Goal: Communication & Community: Answer question/provide support

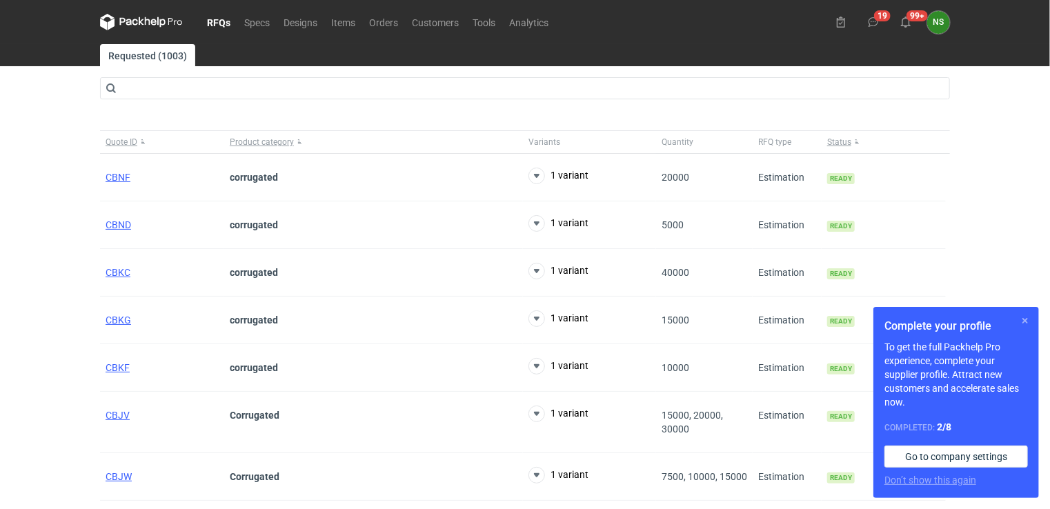
click at [1026, 322] on button "button" at bounding box center [1025, 321] width 17 height 17
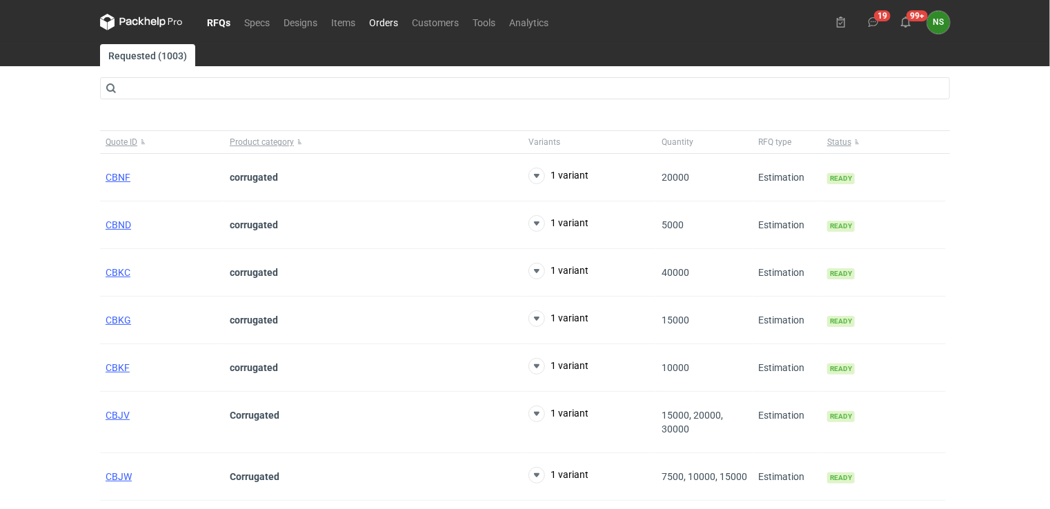
click at [381, 26] on link "Orders" at bounding box center [383, 22] width 43 height 17
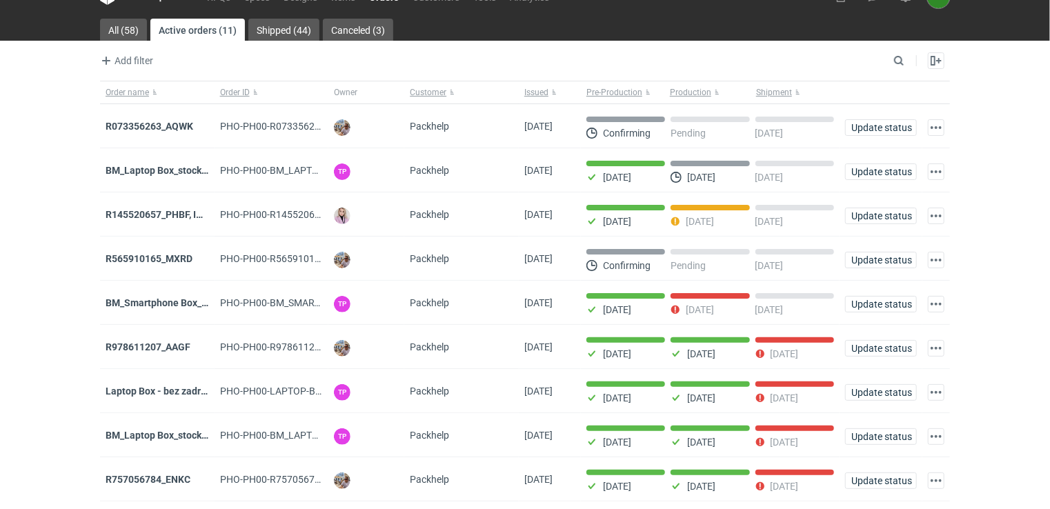
scroll to position [69, 0]
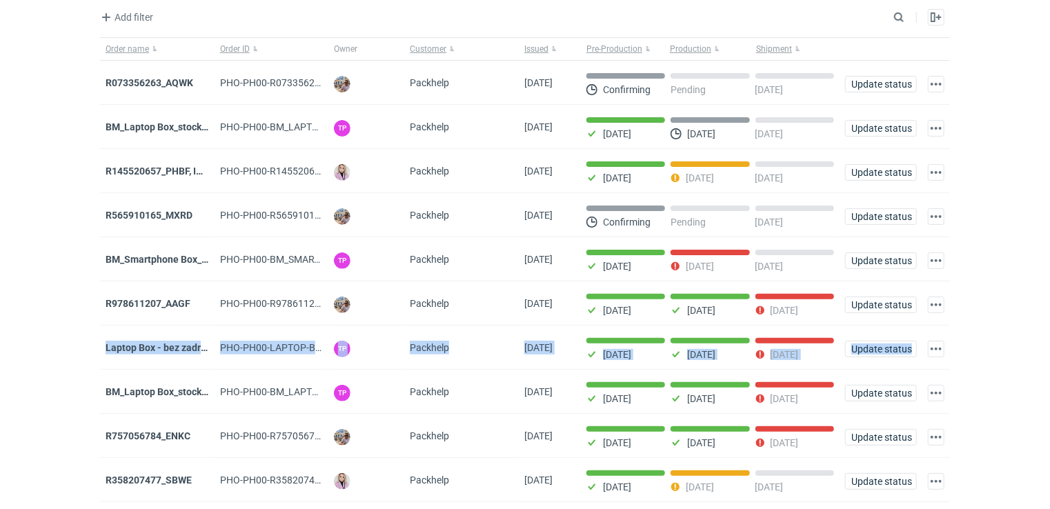
drag, startPoint x: 1049, startPoint y: 288, endPoint x: 1056, endPoint y: 349, distance: 61.2
click at [1049, 349] on html "RFQs Specs Designs Items Orders Customers Tools Analytics 19 99+ NS [PERSON_NAM…" at bounding box center [525, 185] width 1050 height 509
click at [170, 432] on strong "R757056784_ENKC" at bounding box center [148, 436] width 85 height 11
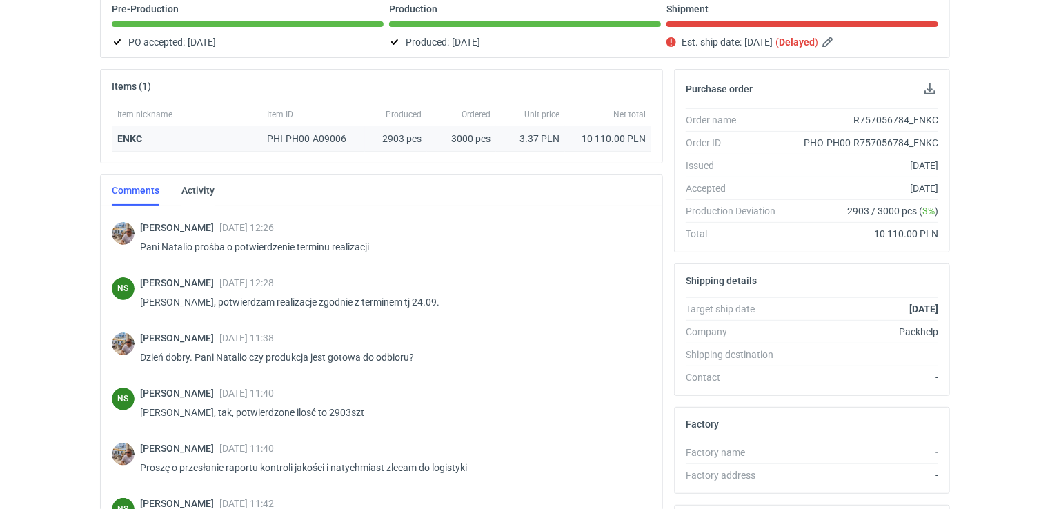
scroll to position [152, 0]
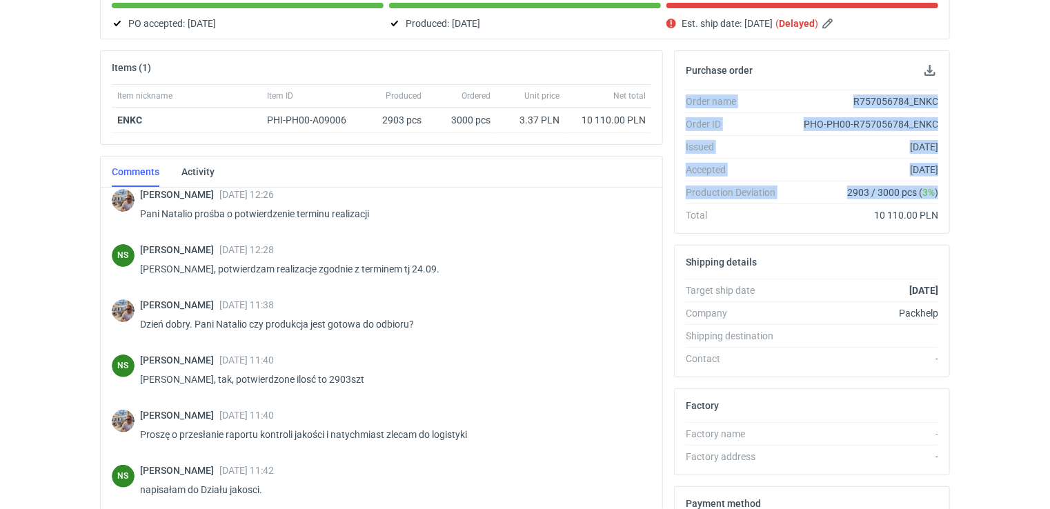
drag, startPoint x: 1049, startPoint y: 196, endPoint x: 1044, endPoint y: 47, distance: 149.1
click at [1044, 47] on div "RFQs Specs Designs Items Orders Customers Tools Analytics 19 99+ NS [PERSON_NAM…" at bounding box center [525, 94] width 1050 height 509
click at [1031, 136] on div "RFQs Specs Designs Items Orders Customers Tools Analytics 19 99+ NS [PERSON_NAM…" at bounding box center [525, 94] width 1050 height 509
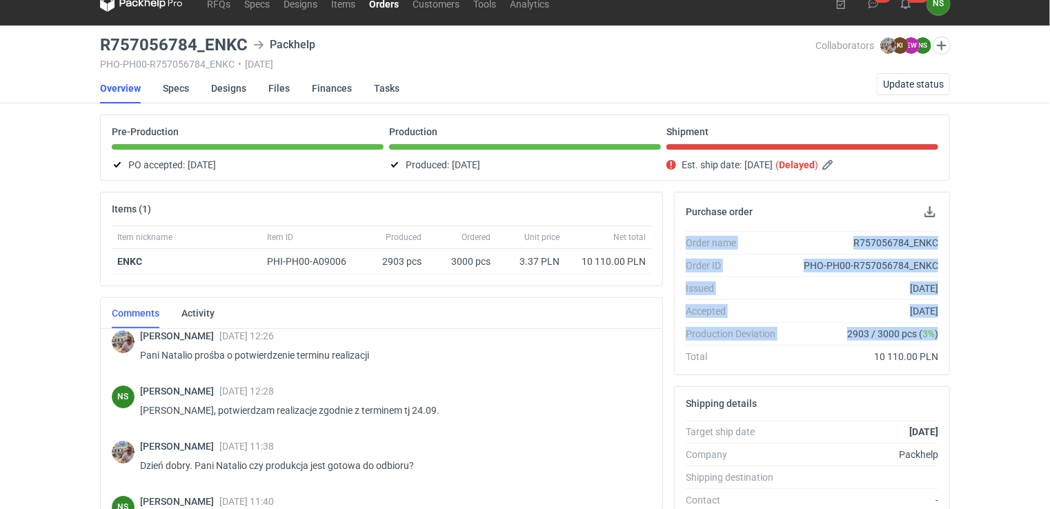
scroll to position [1, 0]
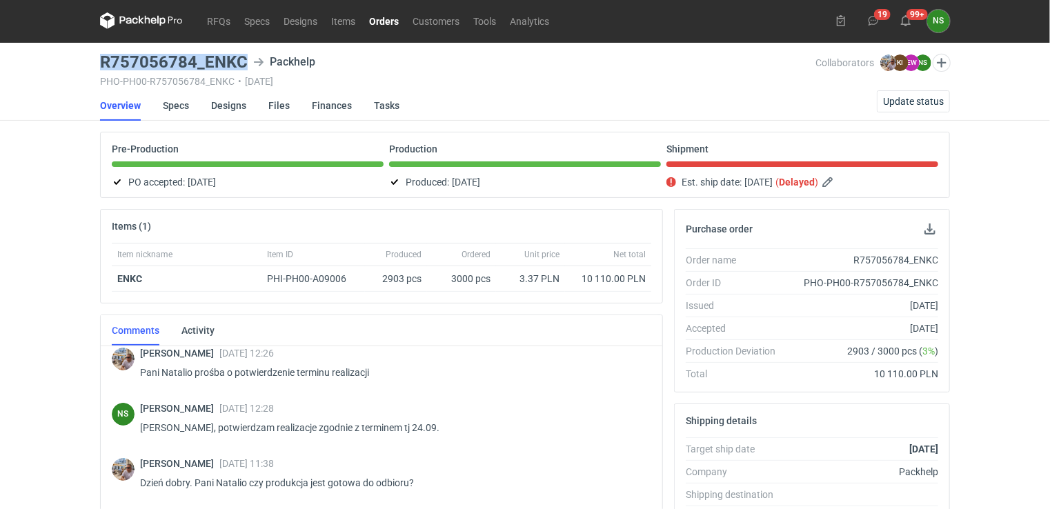
drag, startPoint x: 234, startPoint y: 57, endPoint x: 95, endPoint y: 51, distance: 138.8
click at [95, 51] on main "R757056784_ENKC Packhelp PHO-PH00-R757056784_ENKC • [DATE] Collaborators [PERSO…" at bounding box center [525, 464] width 861 height 842
copy h3 "R757056784_ENKC"
drag, startPoint x: 386, startPoint y: 23, endPoint x: 389, endPoint y: 30, distance: 7.1
click at [386, 23] on link "Orders" at bounding box center [383, 20] width 43 height 17
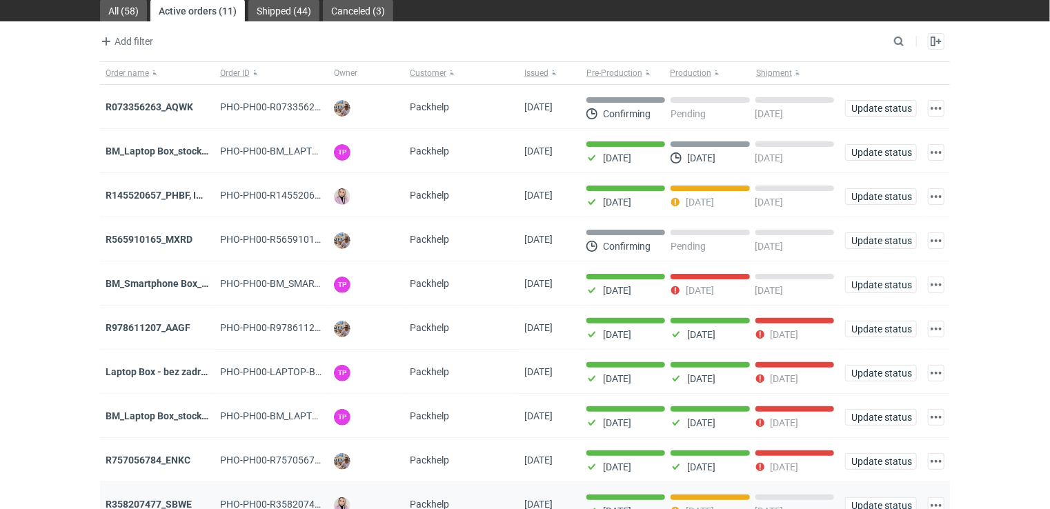
scroll to position [69, 0]
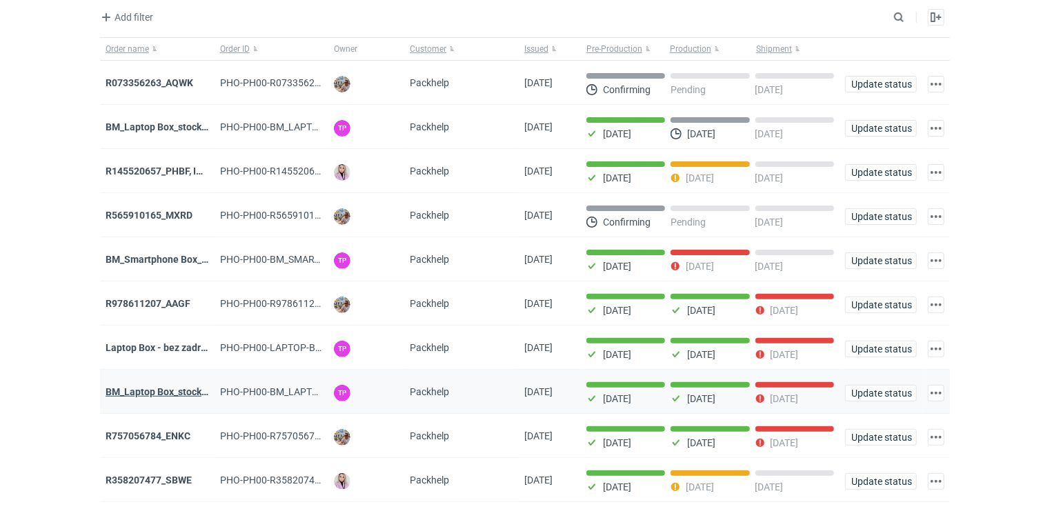
click at [166, 386] on strong "BM_Laptop Box_stock_05" at bounding box center [161, 391] width 111 height 11
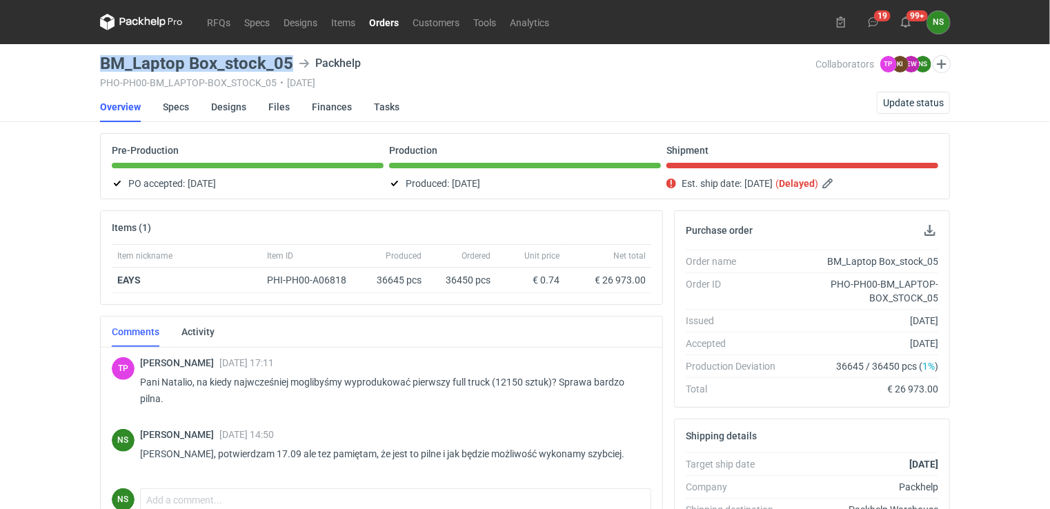
drag, startPoint x: 292, startPoint y: 60, endPoint x: 101, endPoint y: 57, distance: 190.5
click at [101, 57] on div "BM_Laptop Box_stock_05 Packhelp" at bounding box center [458, 63] width 716 height 17
copy h3 "BM_Laptop Box_stock_05"
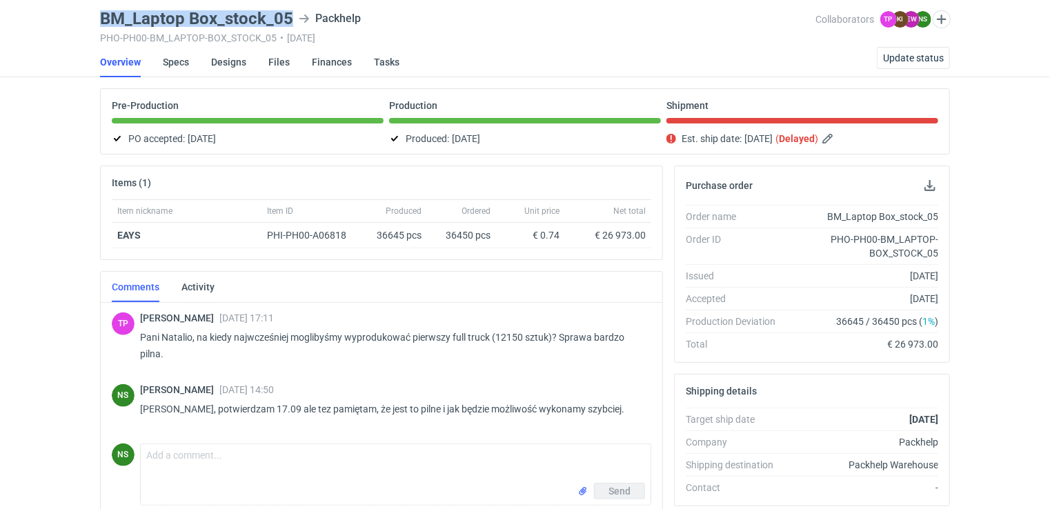
scroll to position [69, 0]
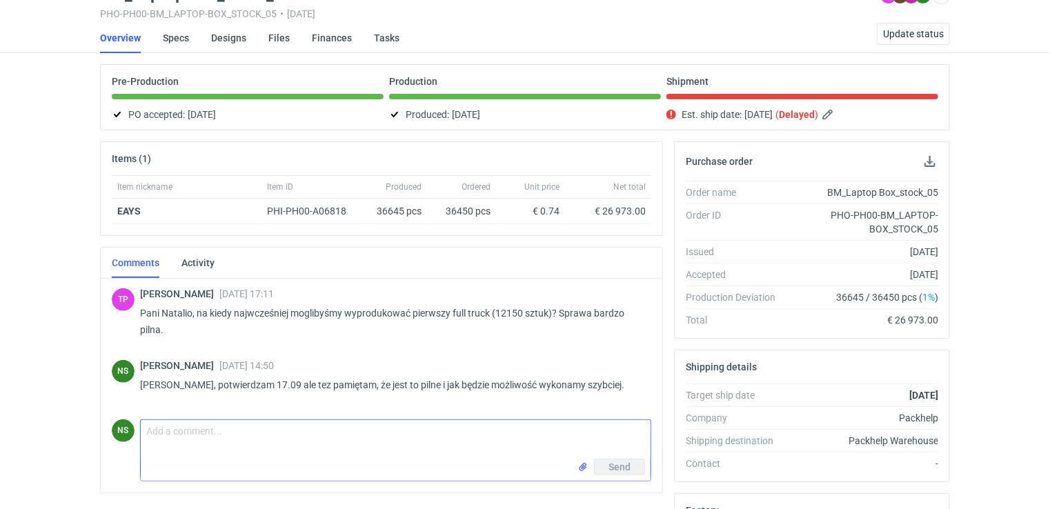
click at [210, 429] on textarea "Comment message" at bounding box center [396, 439] width 510 height 39
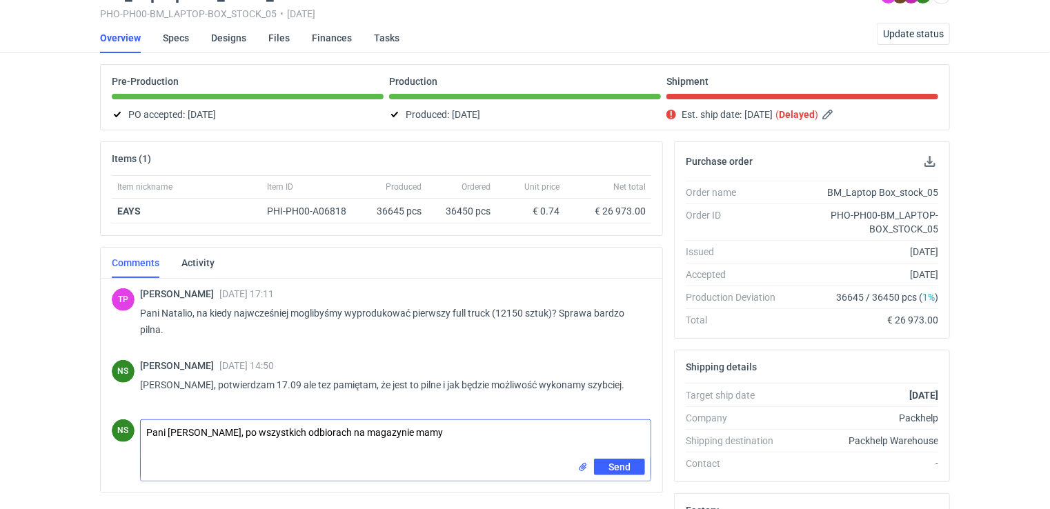
paste textarea "2 445"
type textarea "Pani Tosiu, po wszystkich odbiorach na magazynie mamy 2 445szt."
click at [616, 464] on span "Send" at bounding box center [620, 467] width 22 height 10
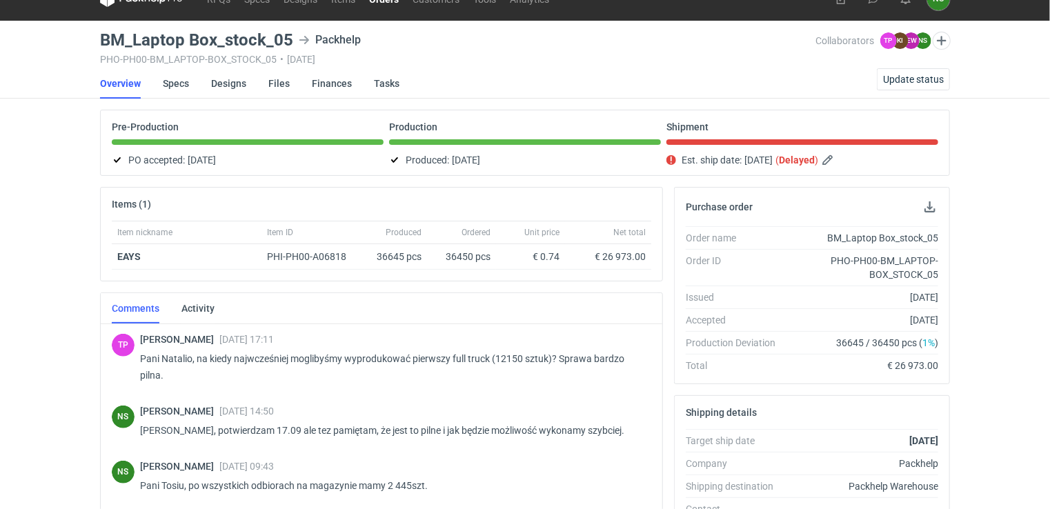
scroll to position [0, 0]
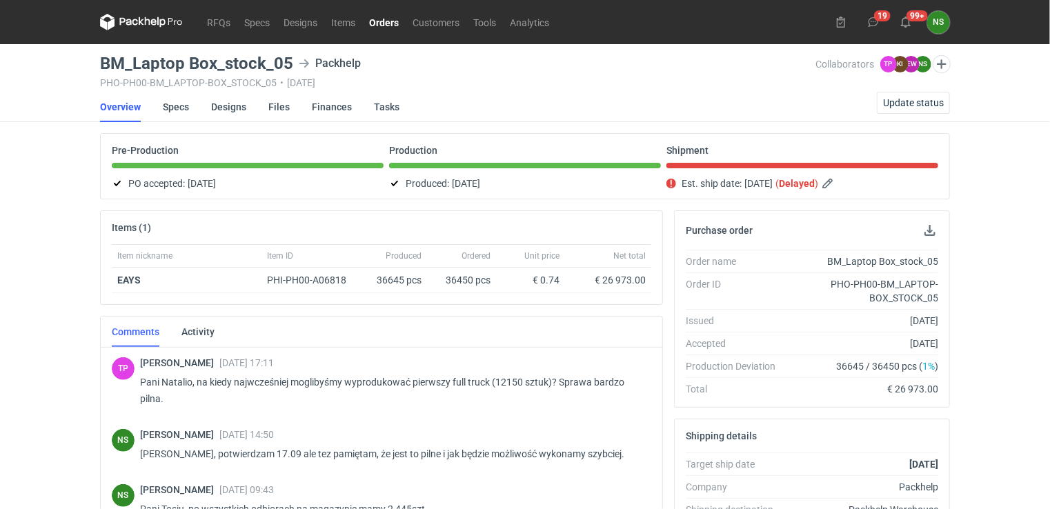
click at [390, 22] on link "Orders" at bounding box center [383, 22] width 43 height 17
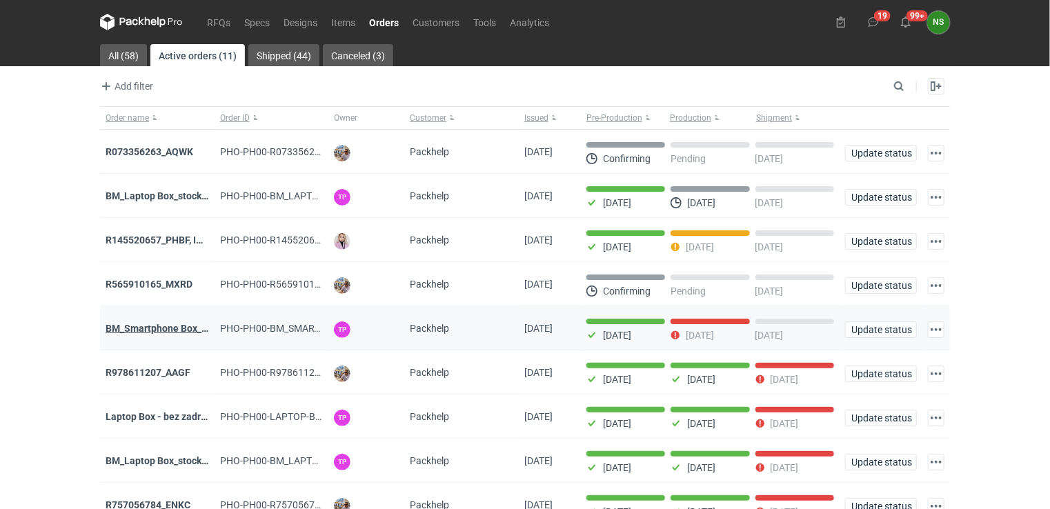
click at [175, 328] on strong "BM_Smartphone Box_stock_06" at bounding box center [173, 328] width 135 height 11
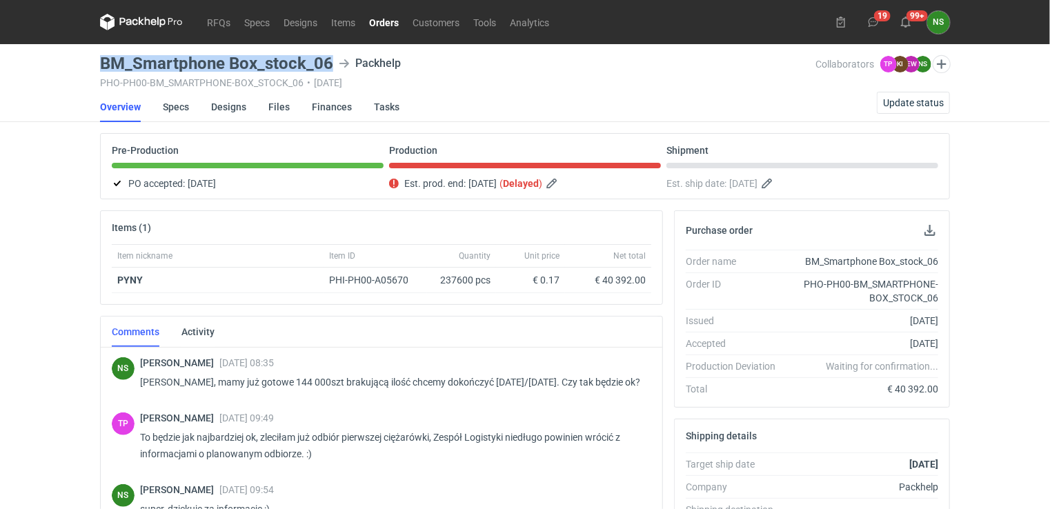
drag, startPoint x: 330, startPoint y: 25, endPoint x: 105, endPoint y: 66, distance: 228.6
click at [105, 66] on h3 "BM_Smartphone Box_stock_06" at bounding box center [216, 63] width 233 height 17
copy h3 "BM_Smartphone Box_stock_06"
click at [913, 106] on span "Update status" at bounding box center [913, 103] width 61 height 10
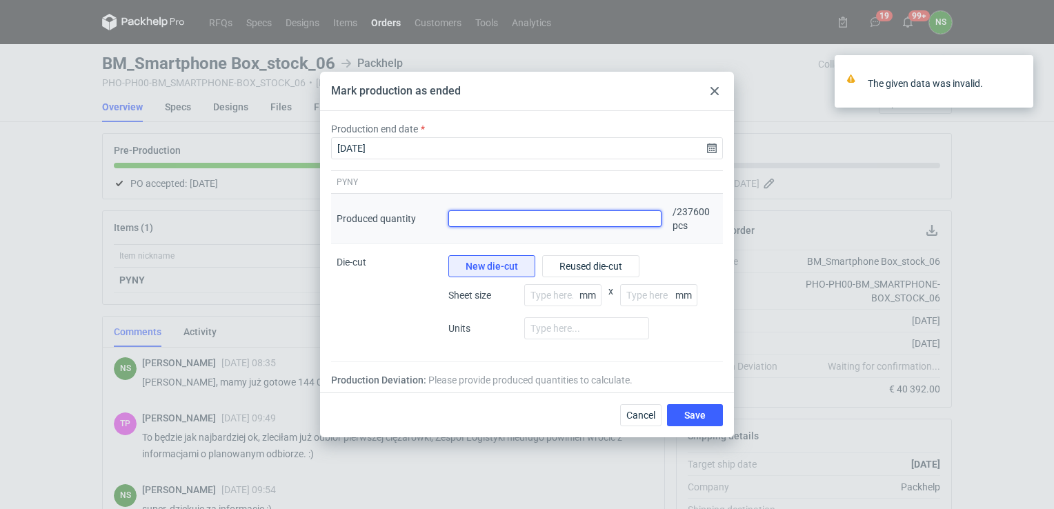
click at [477, 224] on input "Produced quantity" at bounding box center [554, 218] width 213 height 17
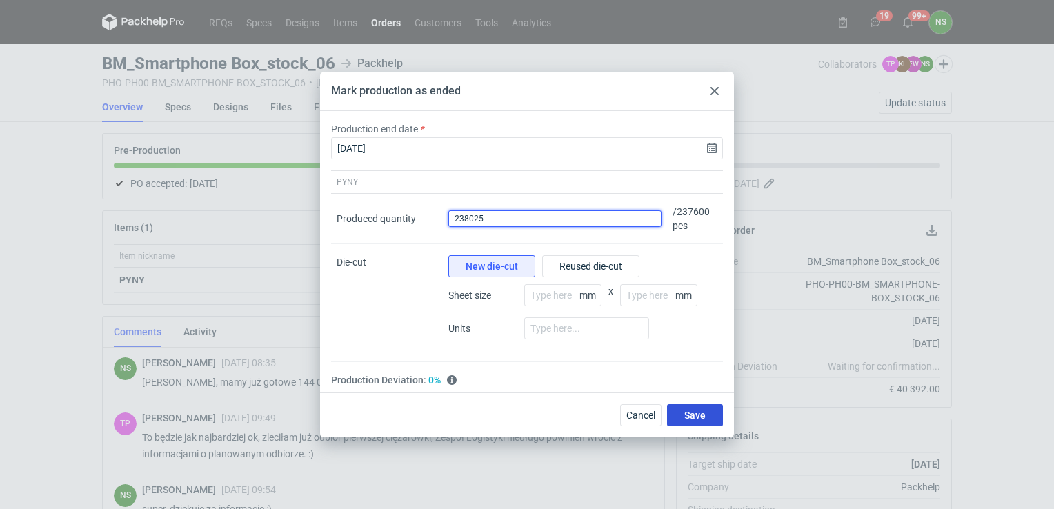
type input "238025"
click at [692, 417] on span "Save" at bounding box center [694, 416] width 21 height 10
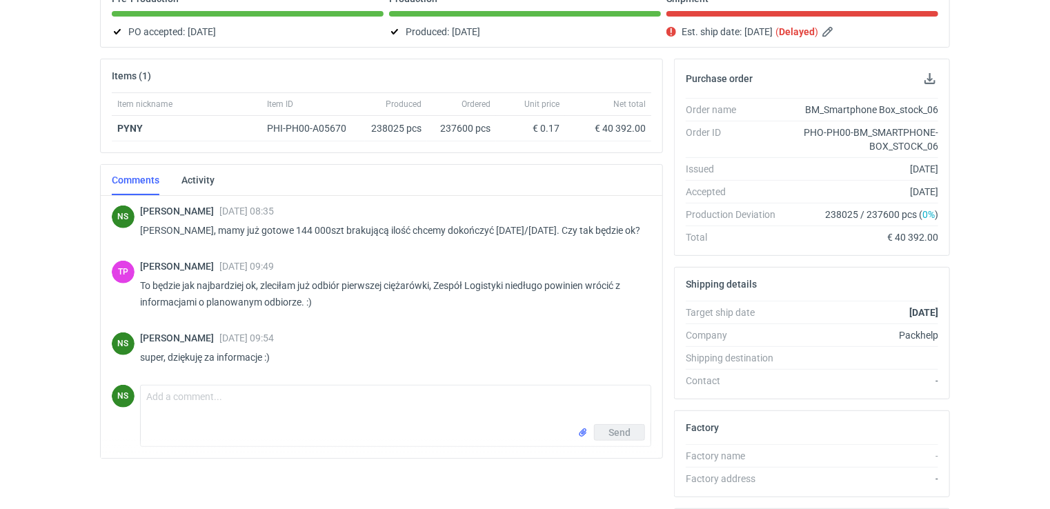
scroll to position [237, 0]
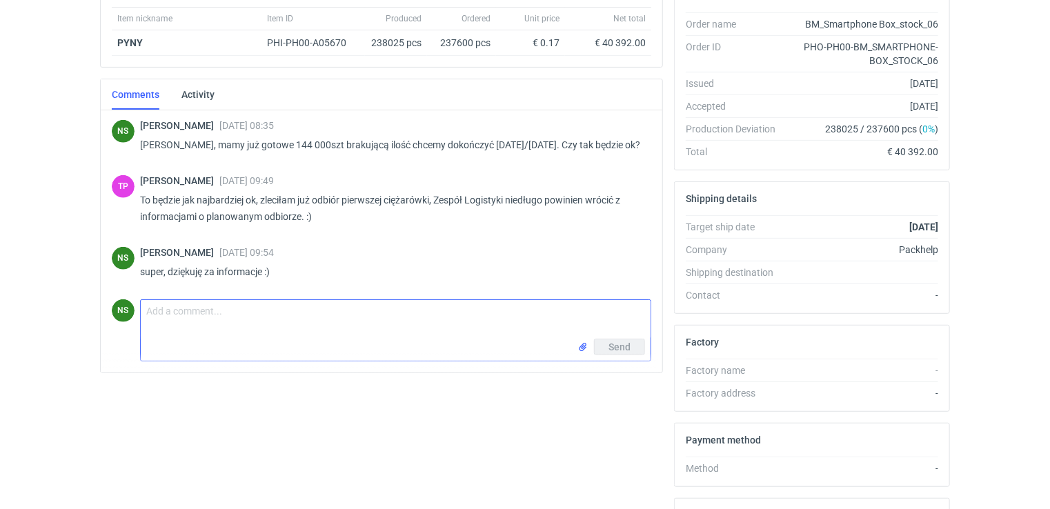
click at [197, 330] on textarea "Comment message" at bounding box center [396, 319] width 510 height 39
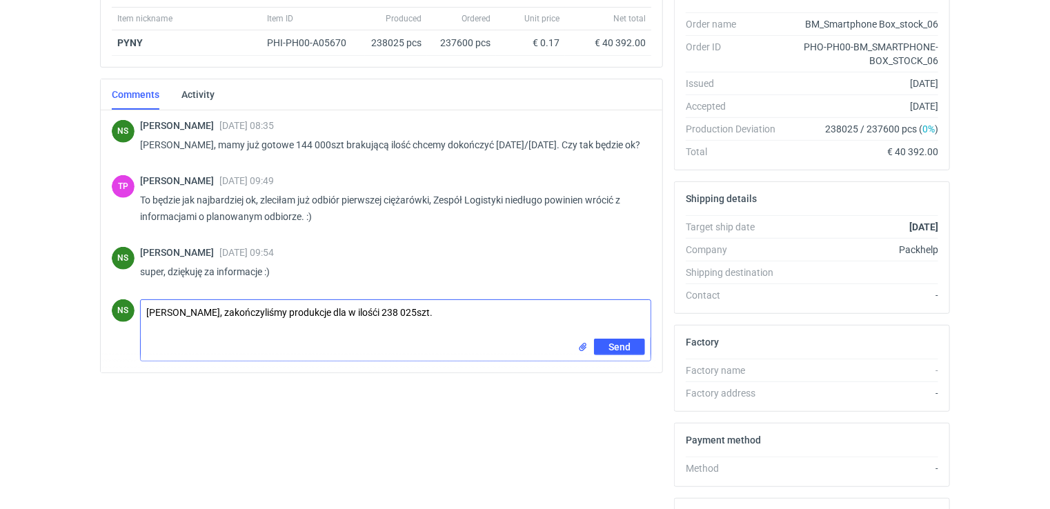
click at [320, 327] on textarea "[PERSON_NAME], zakończyliśmy produkcje dla w ilośći 238 025szt." at bounding box center [396, 319] width 510 height 39
type textarea "[PERSON_NAME], zakończyliśmy produkcje dla zam w całości ilość 238 025szt."
click at [618, 352] on span "Send" at bounding box center [620, 347] width 22 height 10
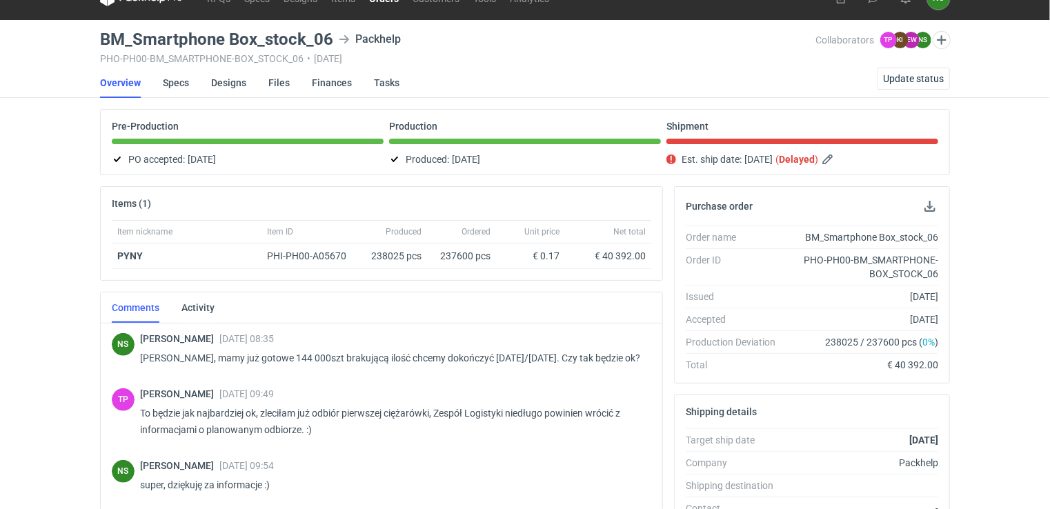
scroll to position [0, 0]
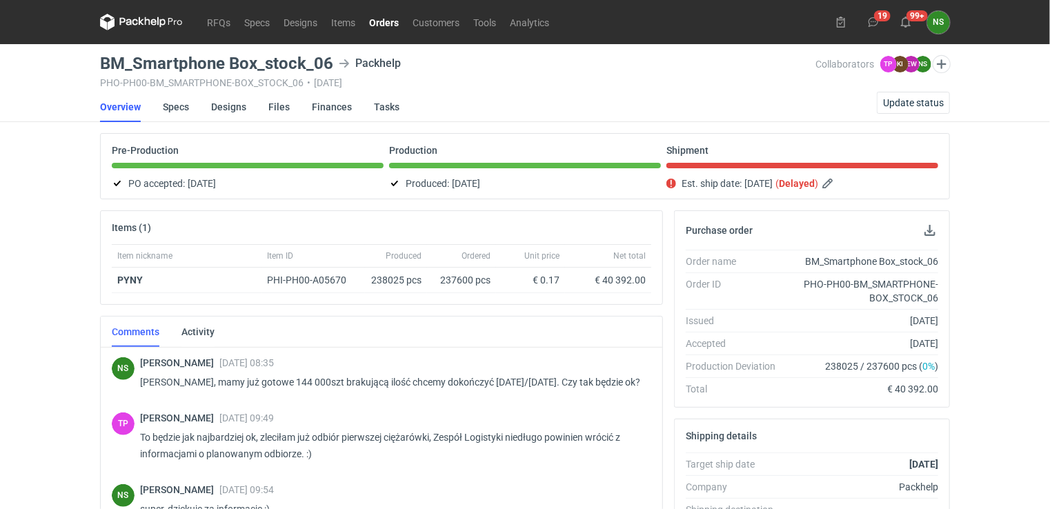
drag, startPoint x: 384, startPoint y: 26, endPoint x: 391, endPoint y: 30, distance: 7.7
click at [384, 26] on link "Orders" at bounding box center [383, 22] width 43 height 17
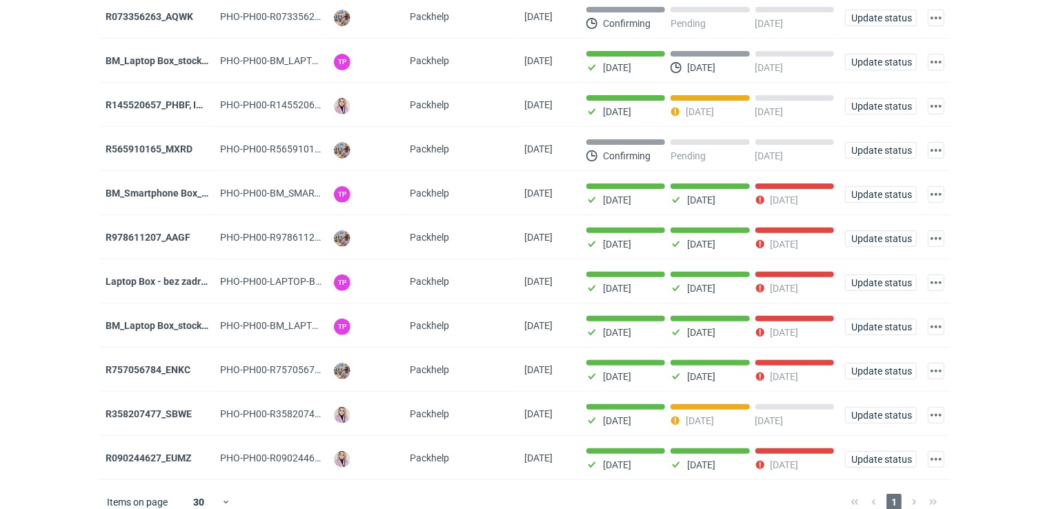
scroll to position [146, 0]
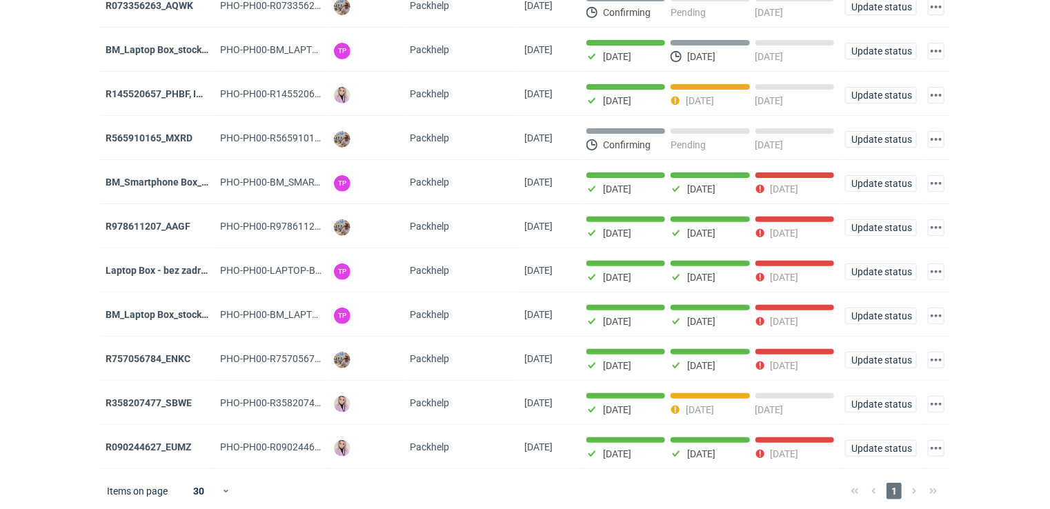
click at [158, 398] on strong "R358207477_SBWE" at bounding box center [149, 402] width 86 height 11
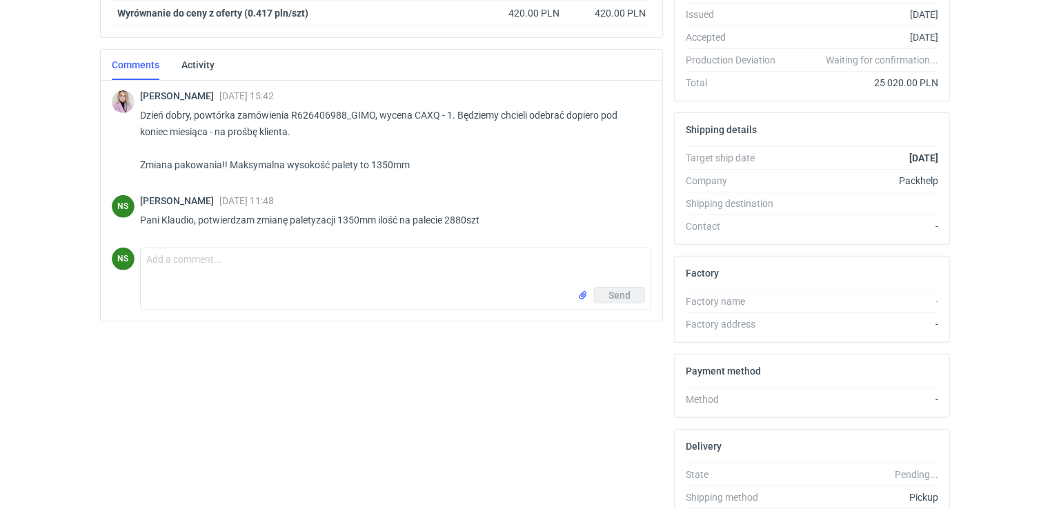
scroll to position [322, 0]
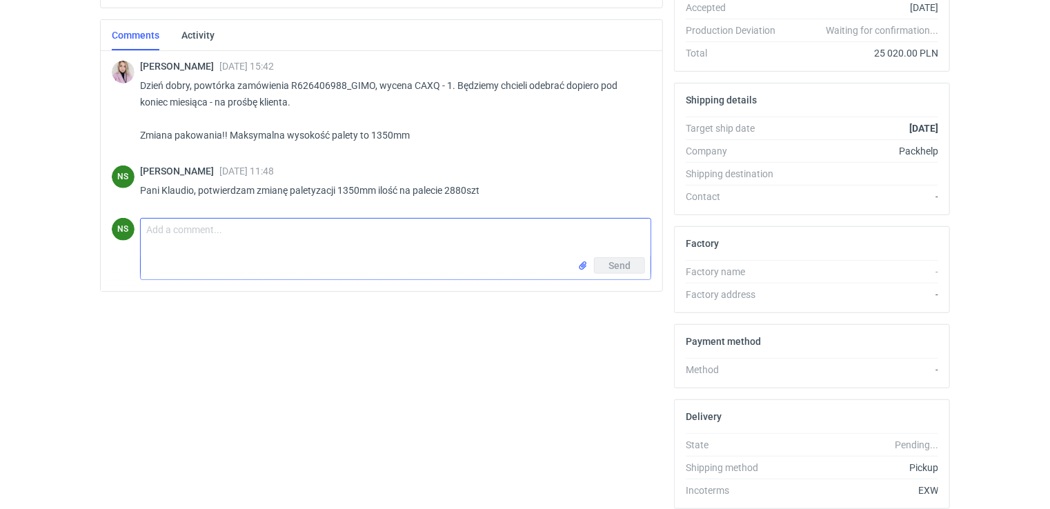
click at [200, 246] on textarea "Comment message" at bounding box center [396, 238] width 510 height 39
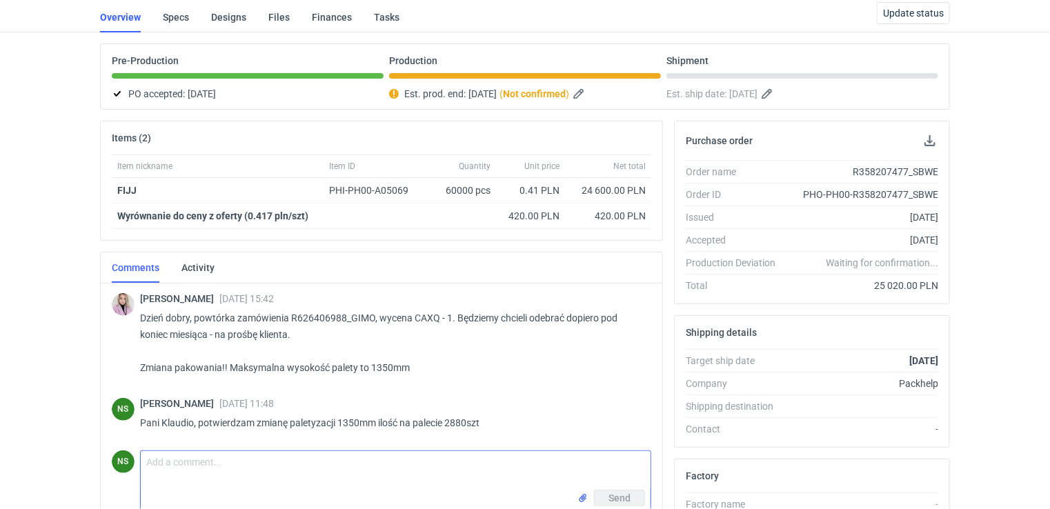
scroll to position [0, 0]
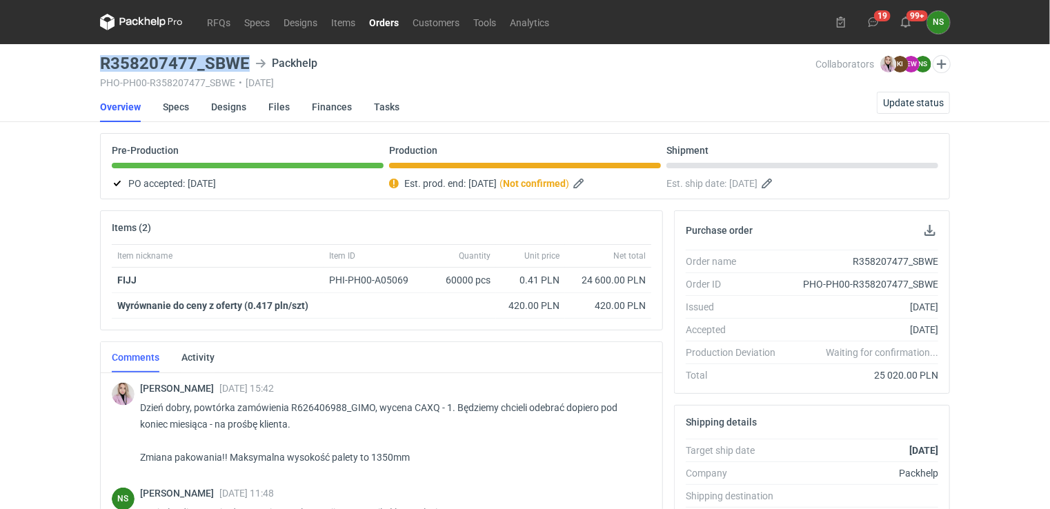
drag, startPoint x: 247, startPoint y: 64, endPoint x: 94, endPoint y: 63, distance: 153.2
click at [95, 63] on main "R358207477_SBWE Packhelp PHO-PH00-R358207477_SBWE • [DATE] Collaborators [PERSO…" at bounding box center [525, 465] width 861 height 842
copy h3 "R358207477_SBWE"
click at [927, 98] on span "Update status" at bounding box center [913, 103] width 61 height 10
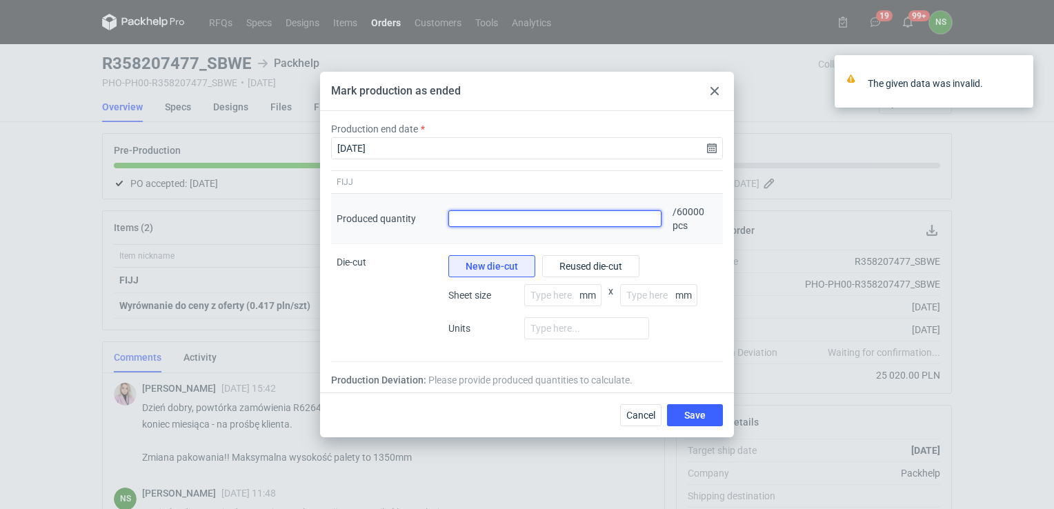
click at [460, 217] on input "Produced quantity" at bounding box center [554, 218] width 213 height 17
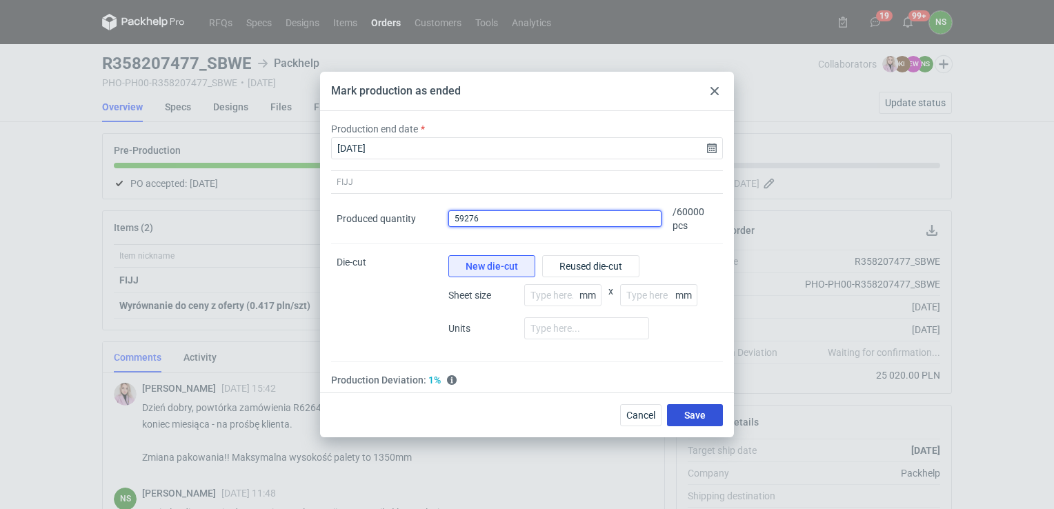
type input "59276"
click at [690, 413] on span "Save" at bounding box center [694, 416] width 21 height 10
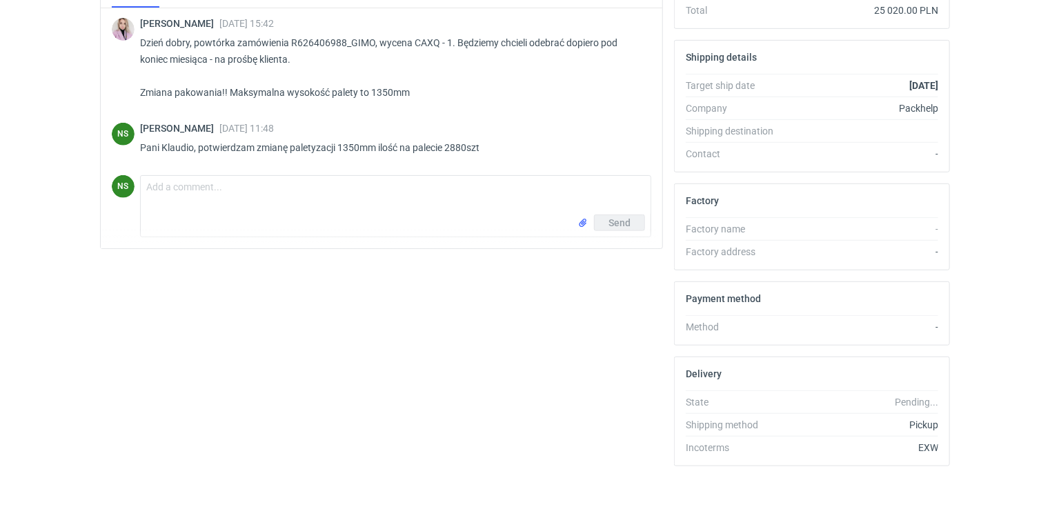
scroll to position [373, 0]
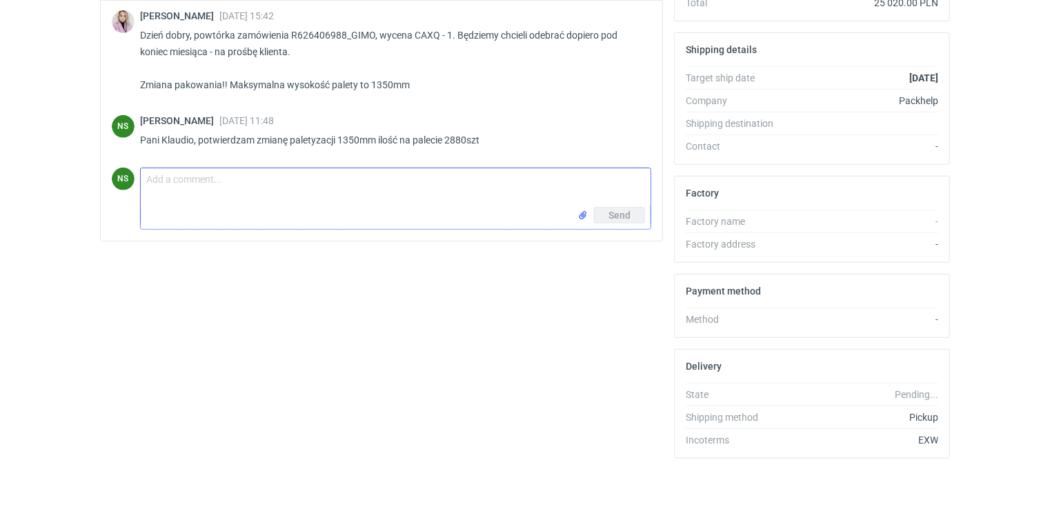
click at [229, 190] on textarea "Comment message" at bounding box center [396, 187] width 510 height 39
type textarea "[PERSON_NAME], zamówienie jest gotowe do odbioru :)"
click at [623, 215] on span "Send" at bounding box center [620, 215] width 22 height 10
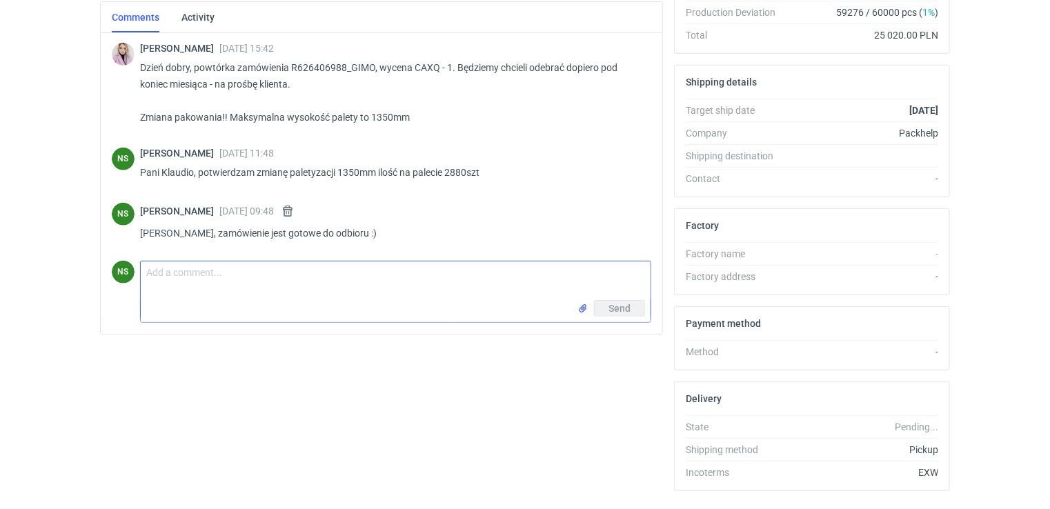
scroll to position [0, 0]
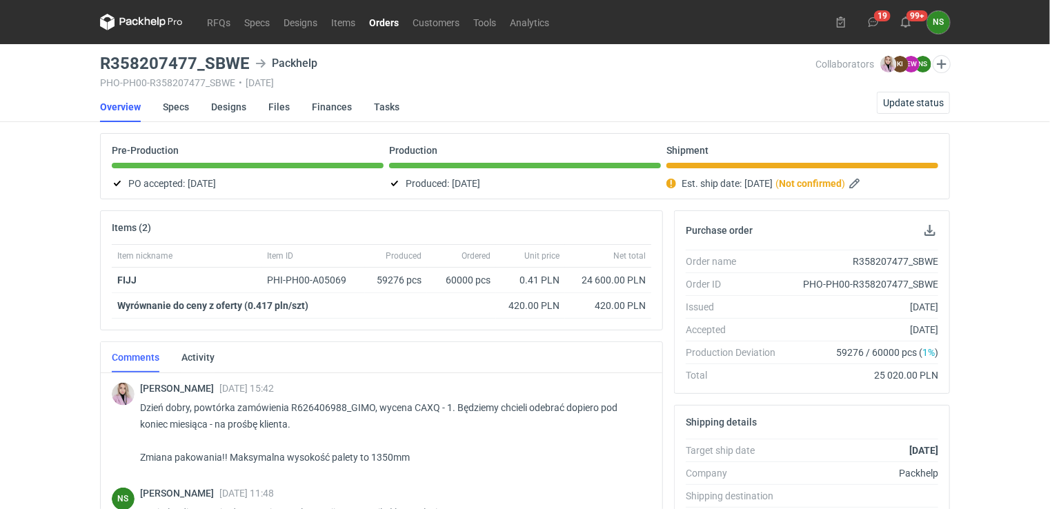
click at [380, 24] on link "Orders" at bounding box center [383, 22] width 43 height 17
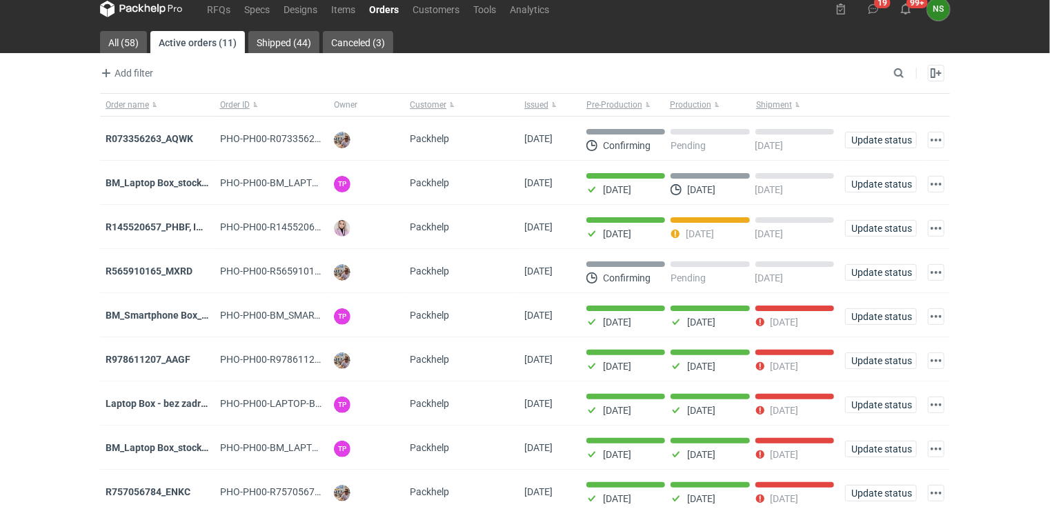
scroll to position [146, 0]
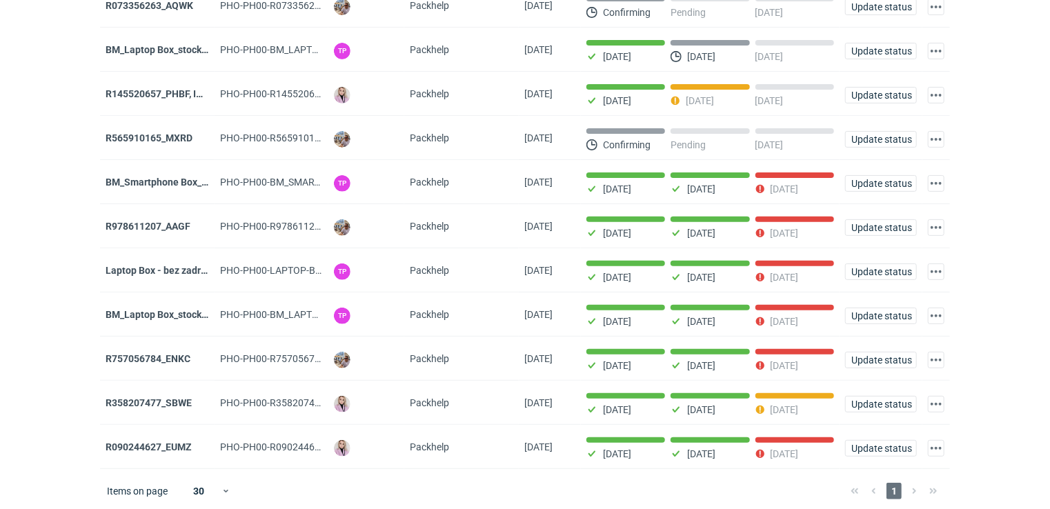
click at [157, 91] on strong "R145520657_PHBF, IDBY" at bounding box center [160, 93] width 109 height 11
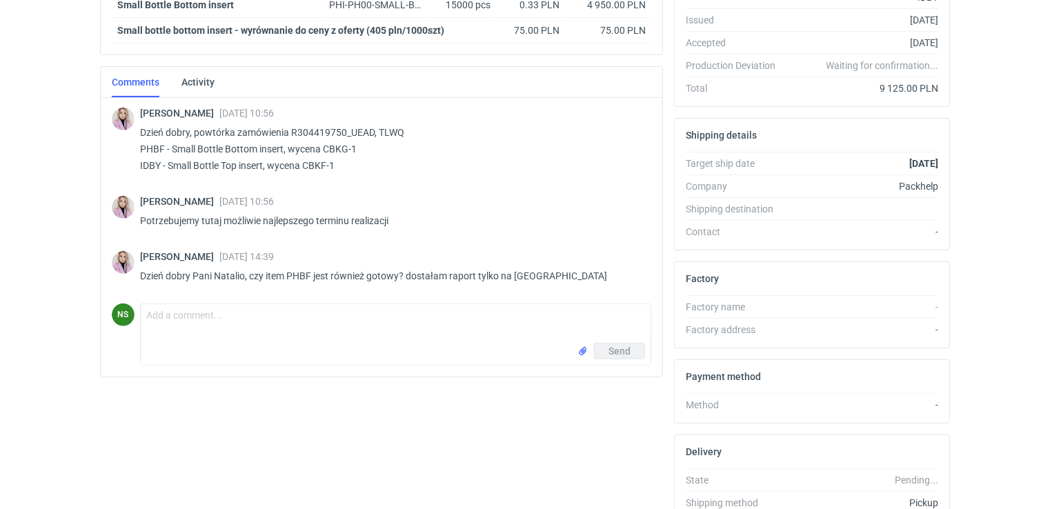
scroll to position [312, 0]
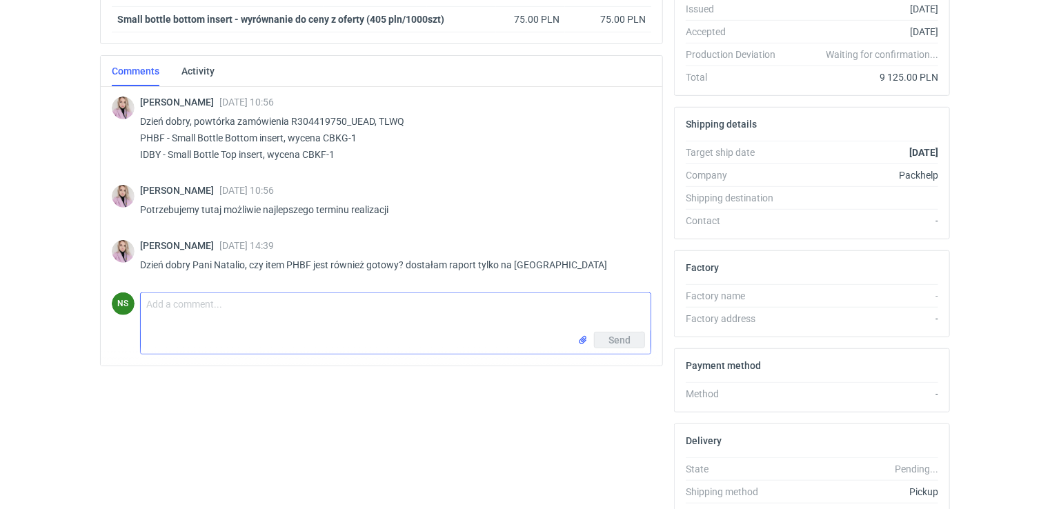
click at [212, 299] on textarea "Comment message" at bounding box center [396, 312] width 510 height 39
drag, startPoint x: 309, startPoint y: 262, endPoint x: 299, endPoint y: 262, distance: 10.3
click at [299, 262] on p "Dzień dobry Pani Natalio, czy item PHBF jest również gotowy? dostałam raport ty…" at bounding box center [390, 265] width 500 height 17
drag, startPoint x: 299, startPoint y: 262, endPoint x: 248, endPoint y: 298, distance: 61.8
click at [248, 298] on textarea "Comment message" at bounding box center [396, 312] width 510 height 39
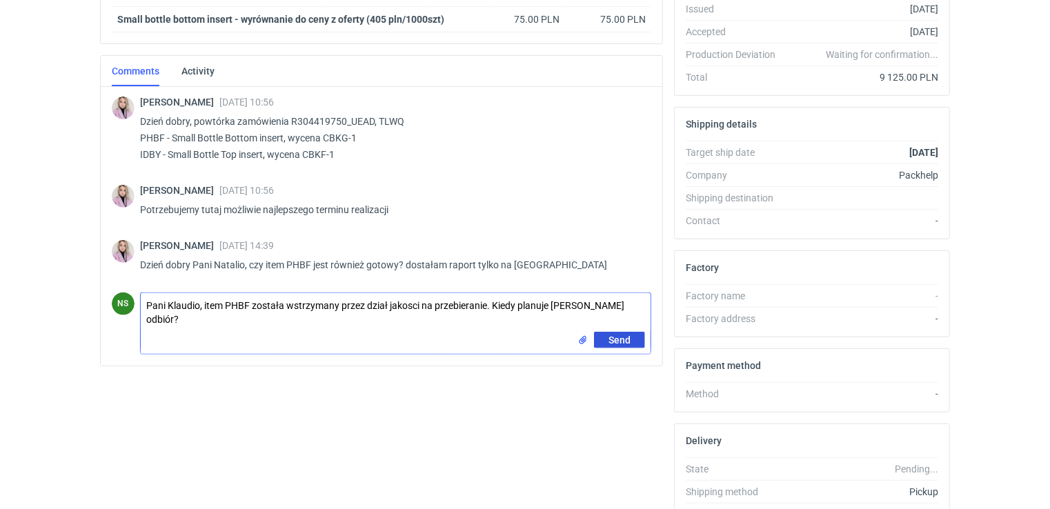
type textarea "Pani Klaudio, item PHBF została wstrzymany przez dział jakosci na przebieranie.…"
drag, startPoint x: 624, startPoint y: 339, endPoint x: 614, endPoint y: 335, distance: 10.3
click at [624, 338] on span "Send" at bounding box center [620, 340] width 22 height 10
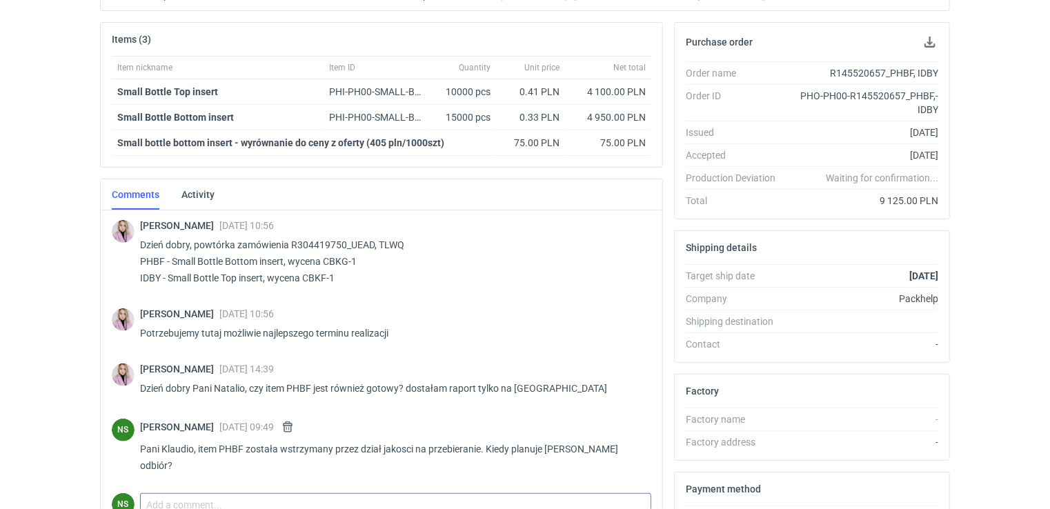
scroll to position [0, 0]
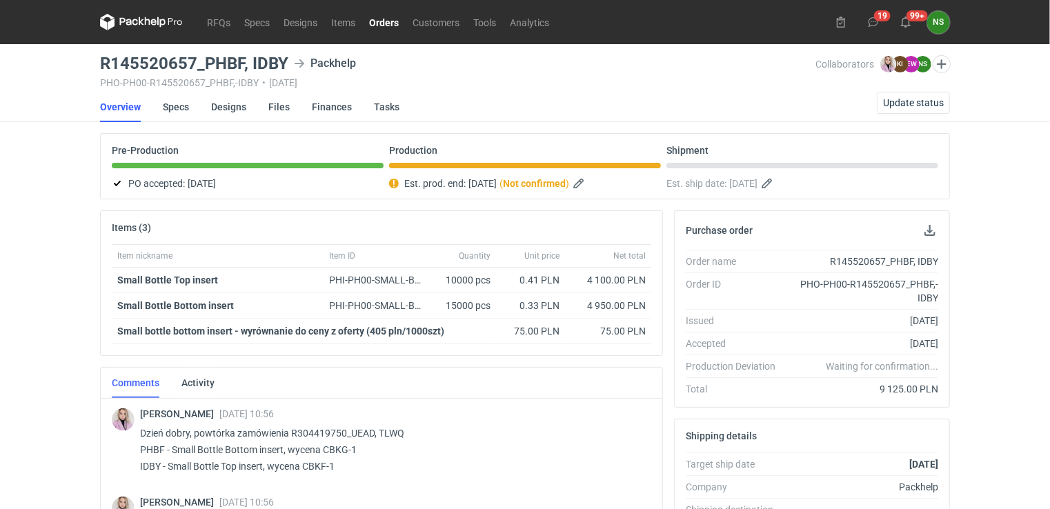
click at [391, 20] on link "Orders" at bounding box center [383, 22] width 43 height 17
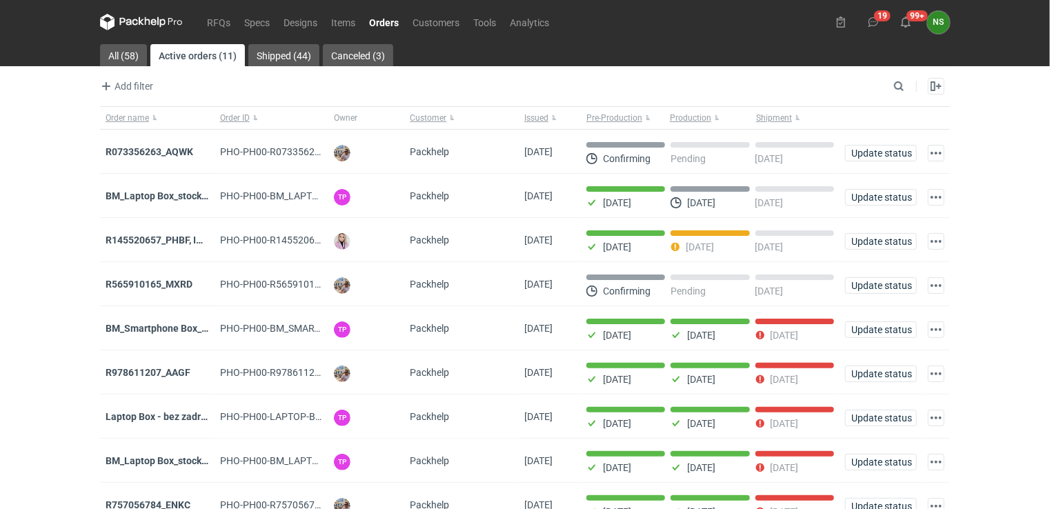
click at [157, 283] on strong "R565910165_MXRD" at bounding box center [149, 284] width 87 height 11
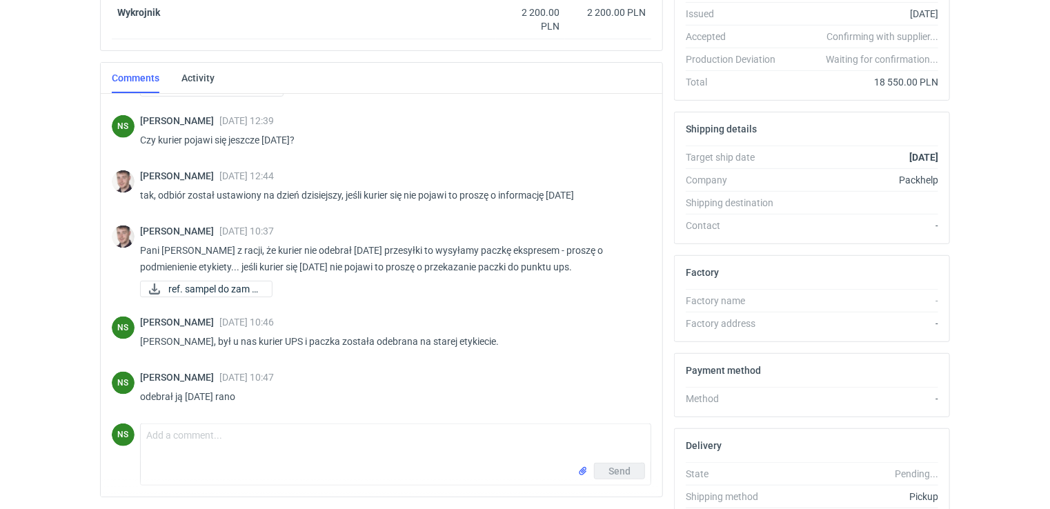
scroll to position [373, 0]
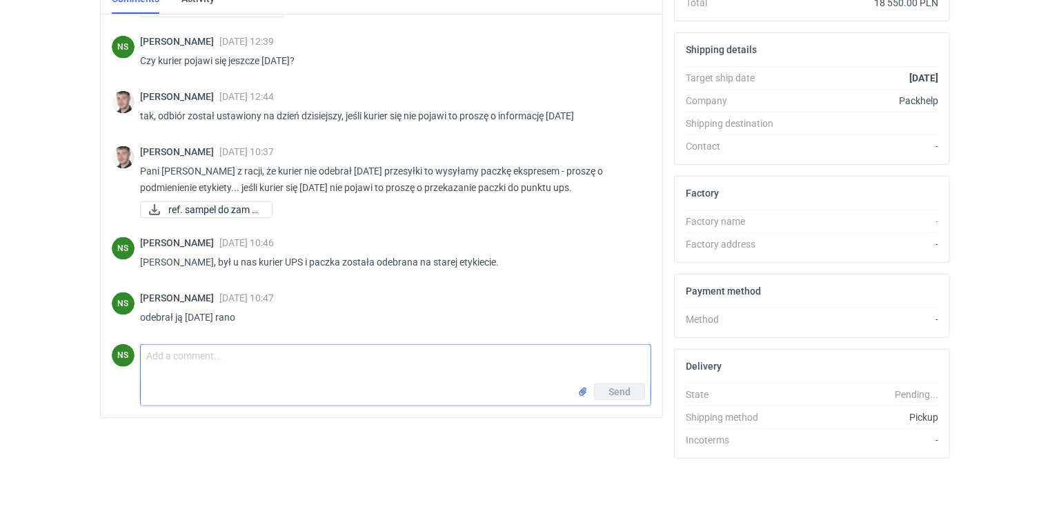
click at [213, 362] on textarea "Comment message" at bounding box center [396, 364] width 510 height 39
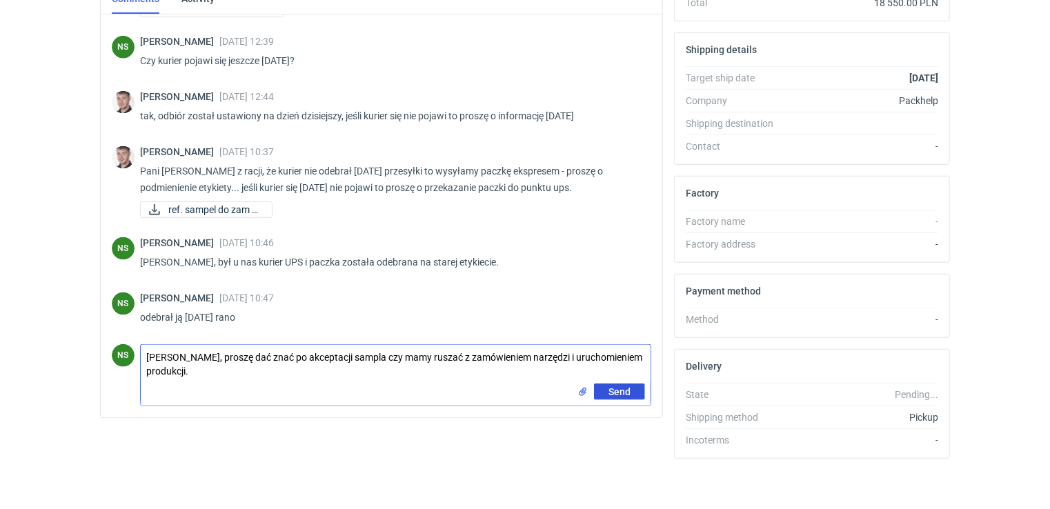
type textarea "[PERSON_NAME], proszę dać znać po akceptacji sampla czy mamy ruszać z zamówieni…"
click at [633, 391] on button "Send" at bounding box center [619, 392] width 51 height 17
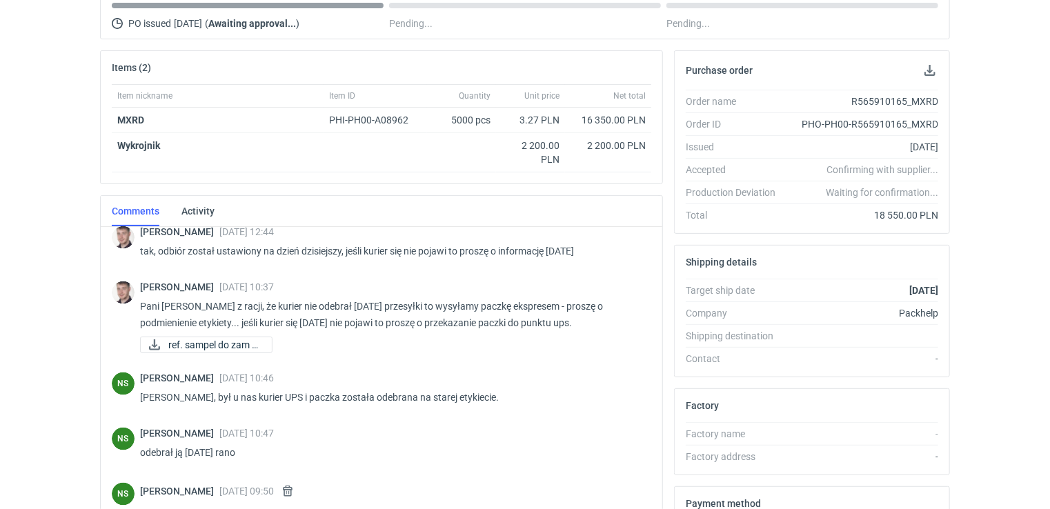
scroll to position [0, 0]
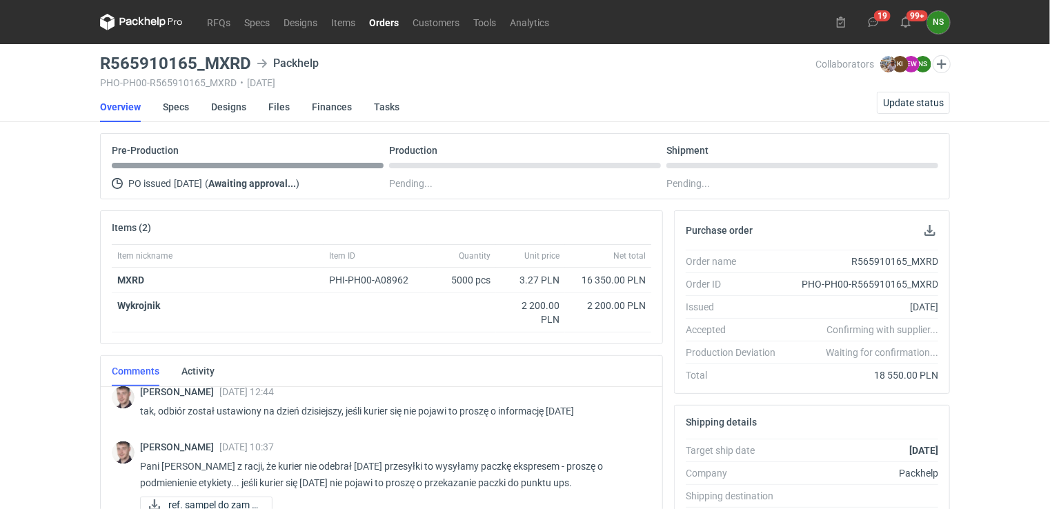
click at [388, 23] on link "Orders" at bounding box center [383, 22] width 43 height 17
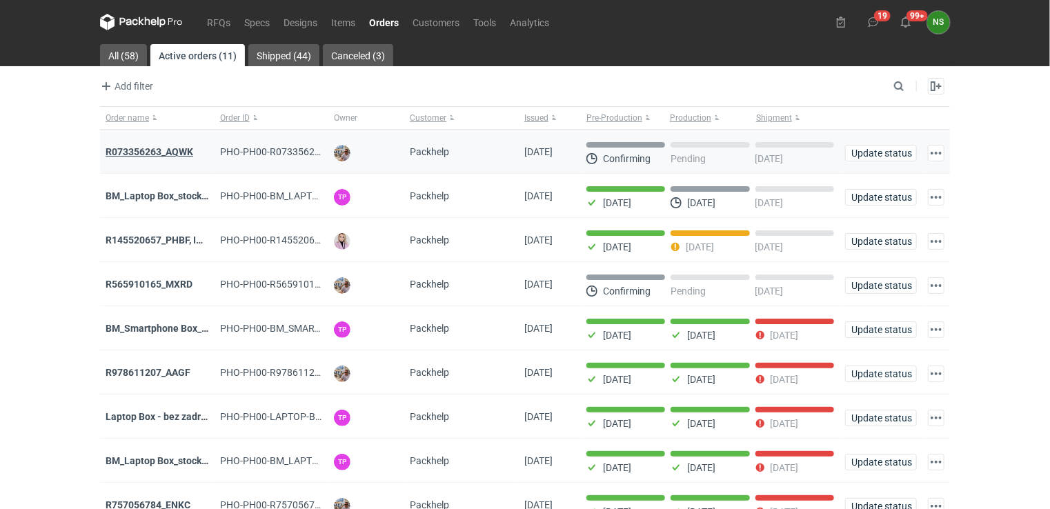
click at [168, 151] on strong "R073356263_AQWK" at bounding box center [150, 151] width 88 height 11
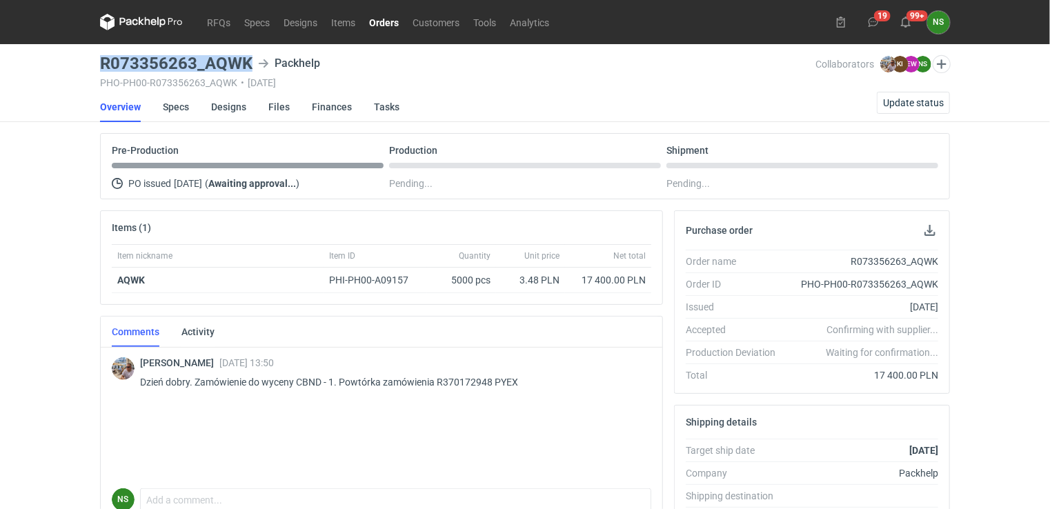
drag, startPoint x: 249, startPoint y: 59, endPoint x: 99, endPoint y: 66, distance: 149.9
click at [100, 66] on h3 "R073356263_AQWK" at bounding box center [176, 63] width 152 height 17
copy h3 "R073356263_AQWK"
drag, startPoint x: 520, startPoint y: 378, endPoint x: 439, endPoint y: 373, distance: 81.6
click at [439, 374] on p "Dzień dobry. Zamówienie do wyceny CBND - 1. Powtórka zamówienia R370172948 PYEX" at bounding box center [390, 382] width 500 height 17
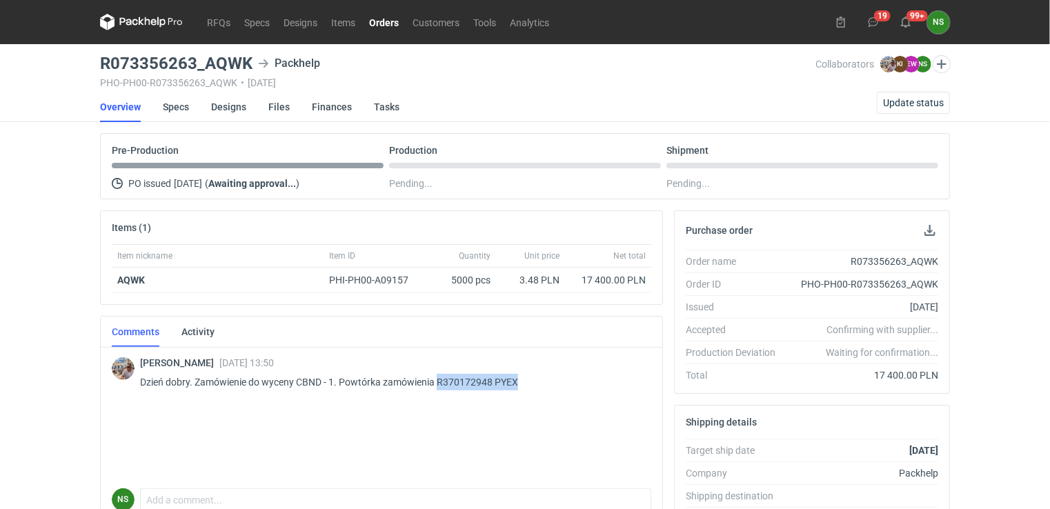
copy p "R370172948 PYEX"
